Goal: Information Seeking & Learning: Learn about a topic

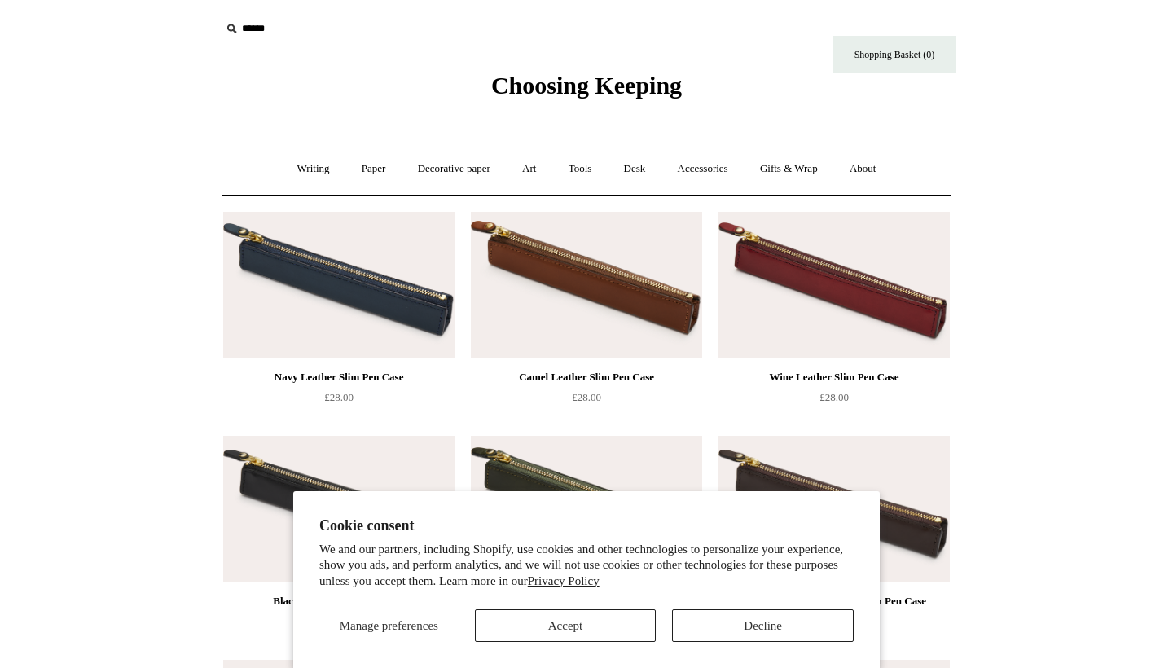
click at [774, 626] on button "Decline" at bounding box center [763, 625] width 182 height 33
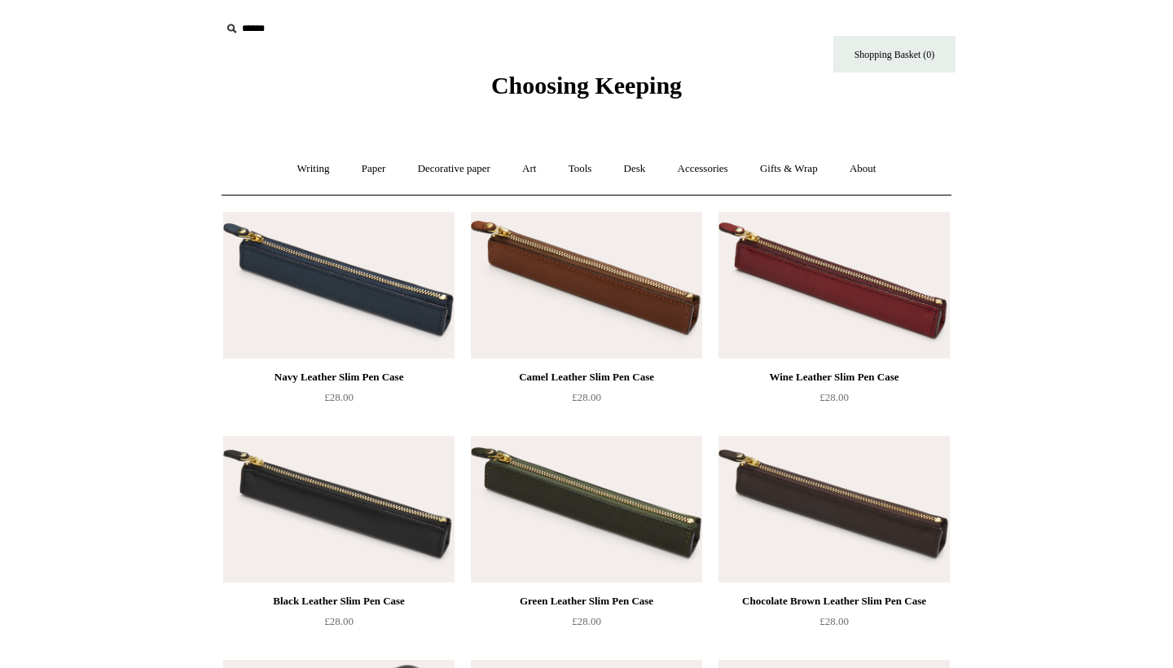
scroll to position [-1, 0]
click at [617, 314] on img at bounding box center [586, 285] width 231 height 147
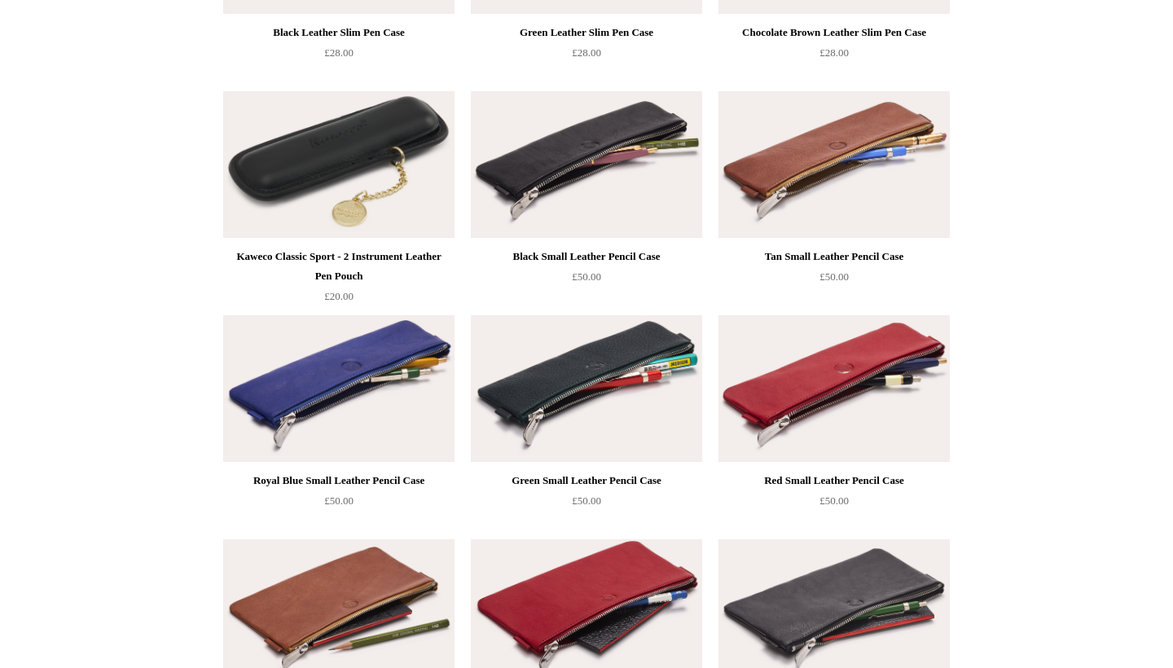
scroll to position [576, 0]
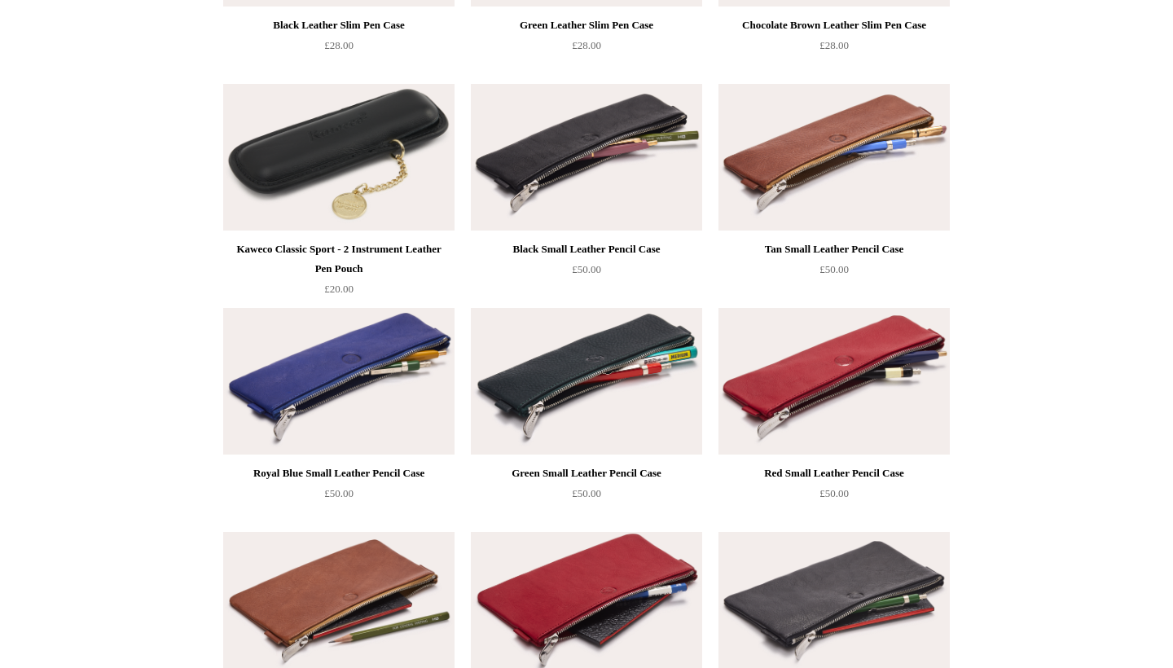
click at [869, 134] on img at bounding box center [833, 157] width 231 height 147
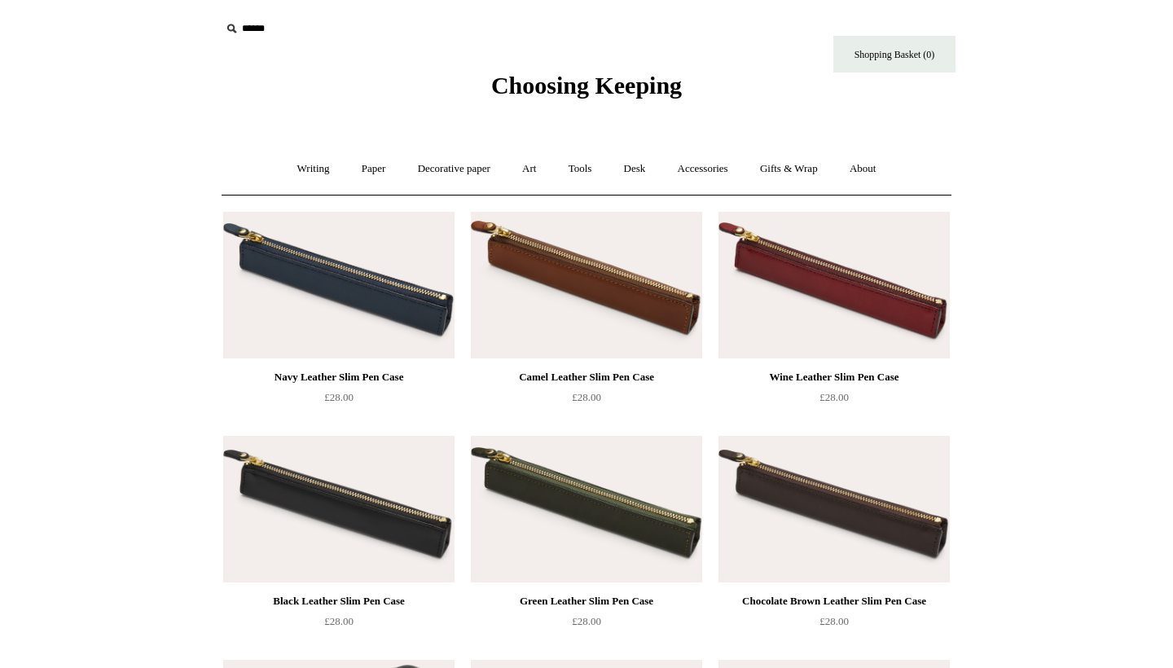
scroll to position [0, 0]
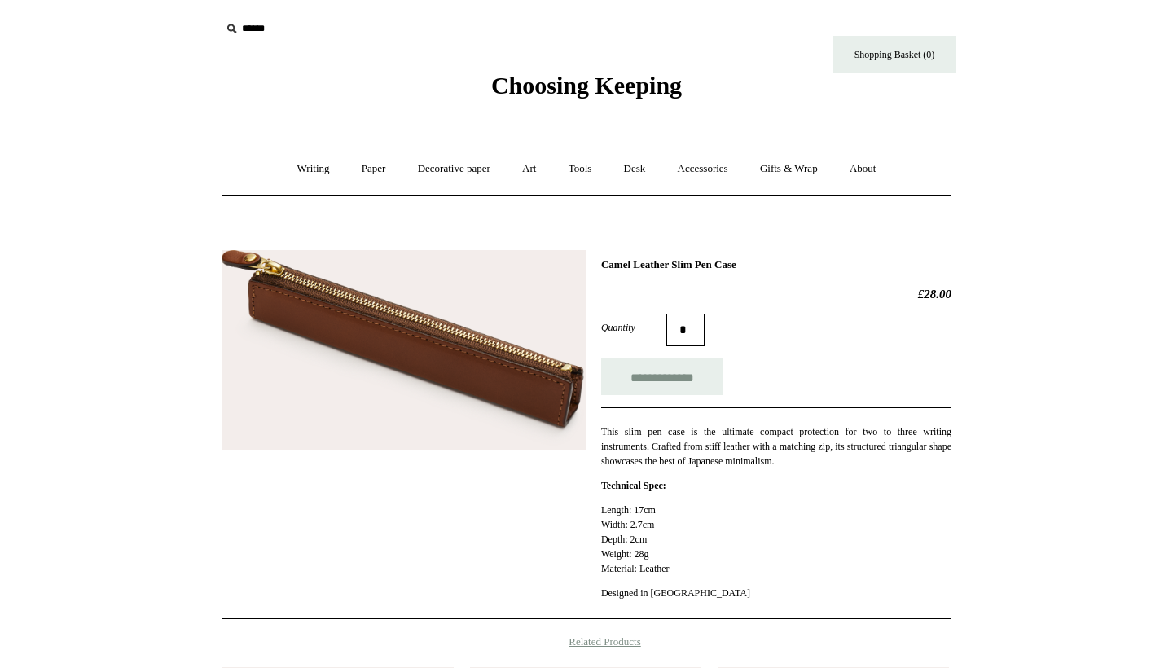
click at [446, 410] on img at bounding box center [404, 350] width 365 height 200
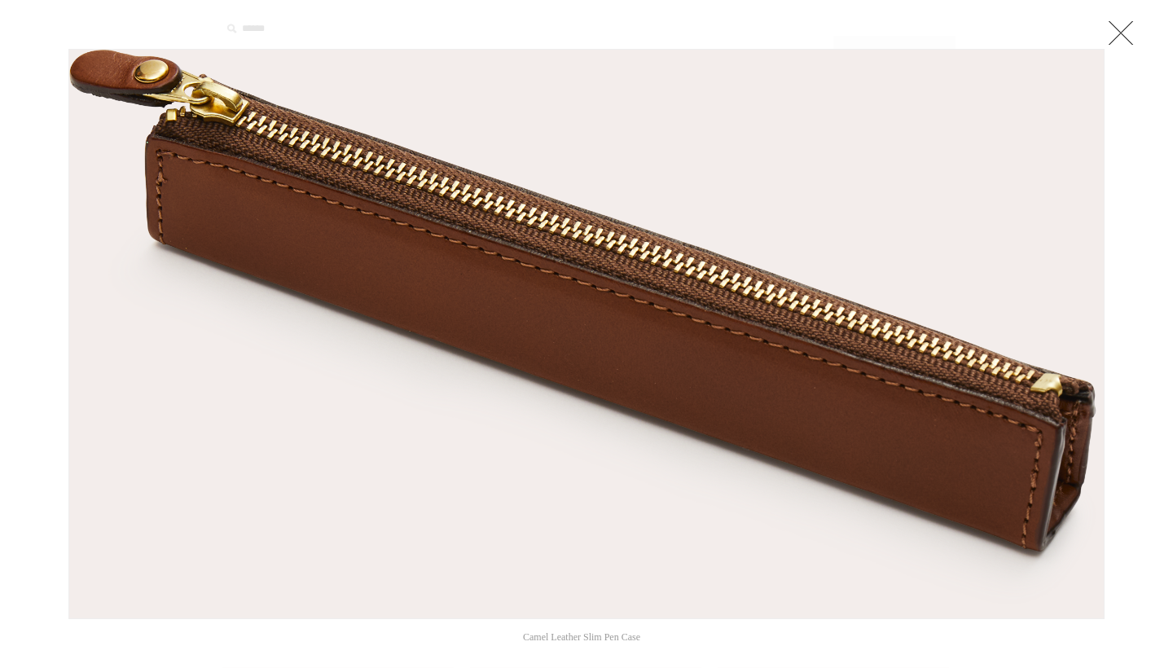
click at [1122, 29] on link at bounding box center [1120, 32] width 33 height 33
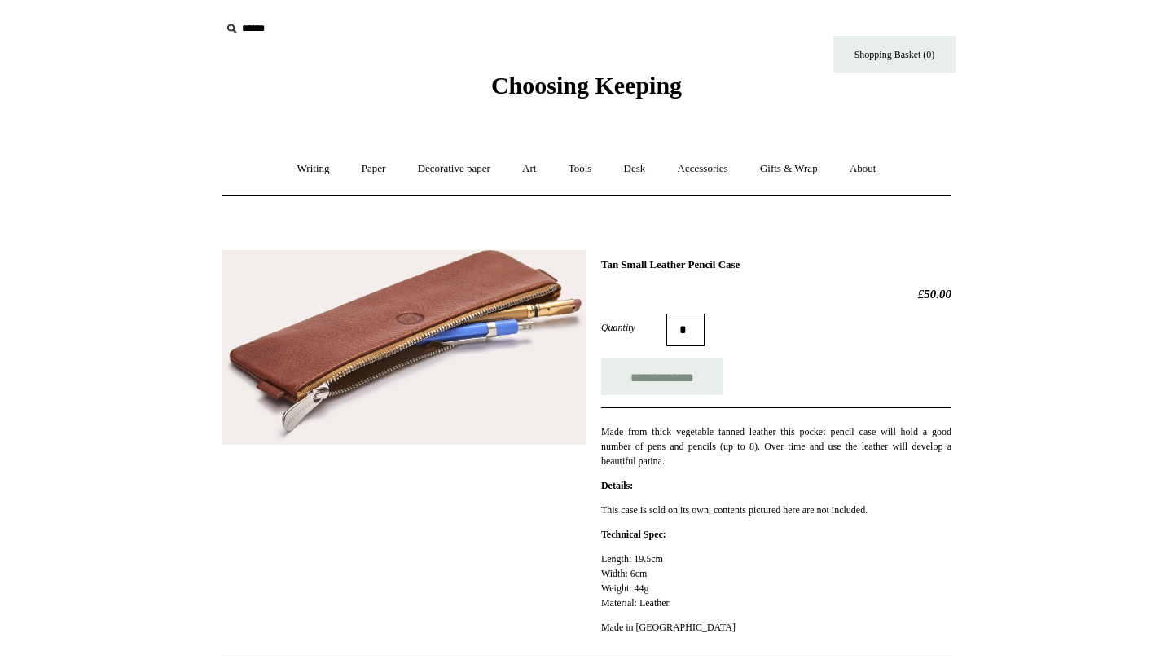
scroll to position [24, 0]
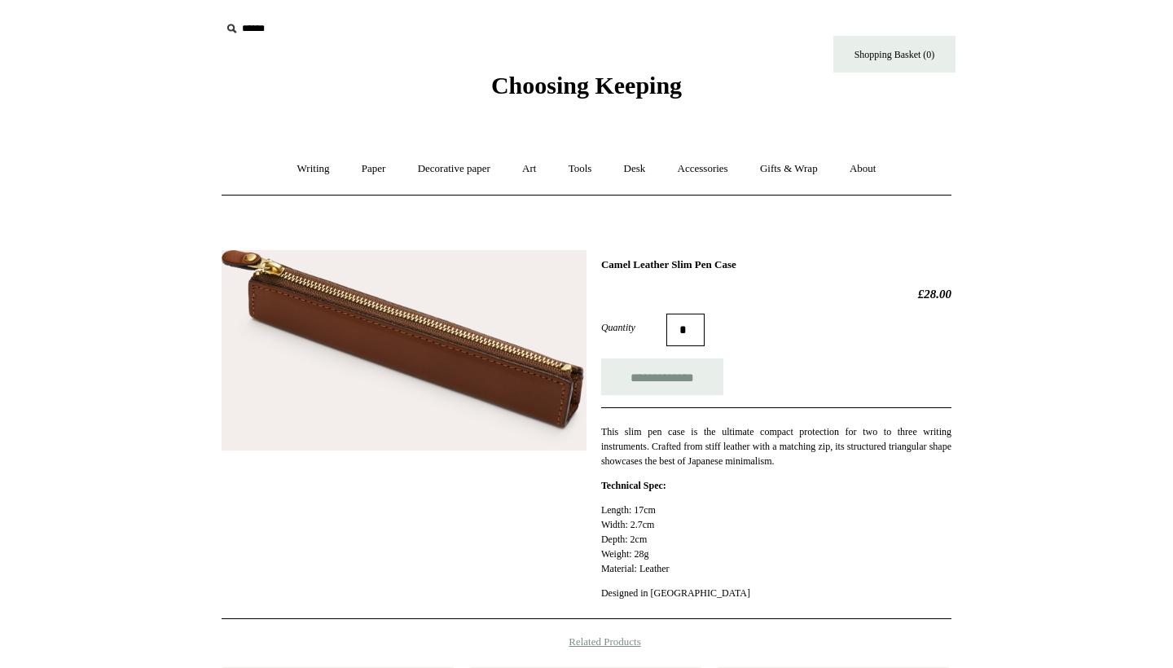
click at [419, 343] on img at bounding box center [404, 350] width 365 height 200
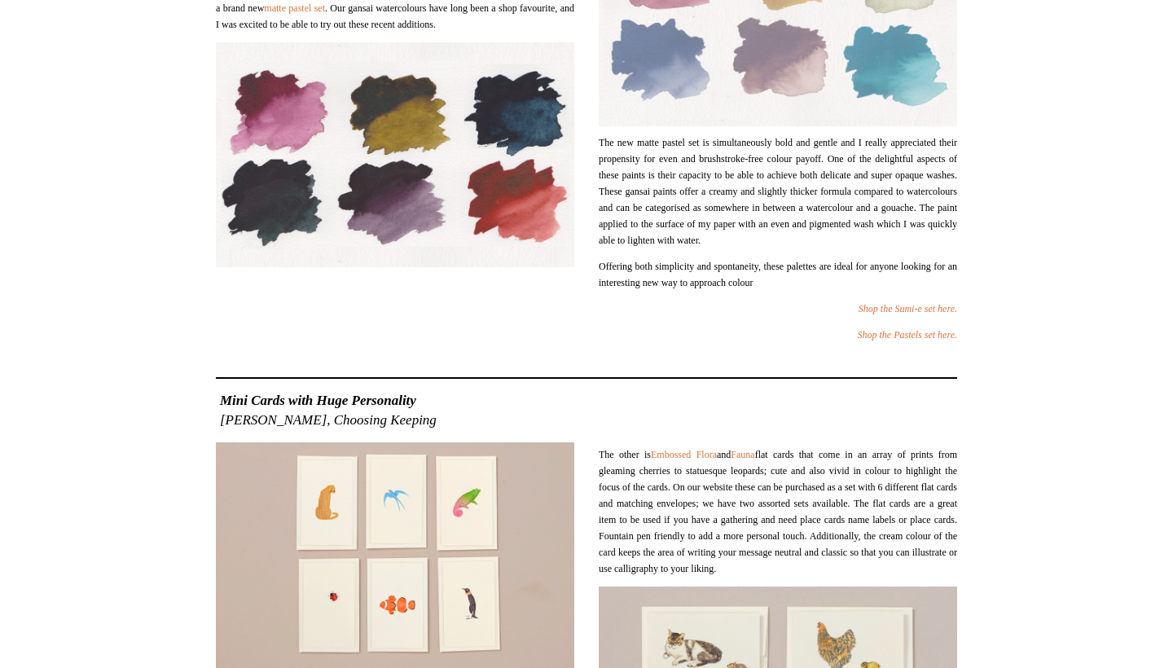
scroll to position [606, 0]
